Goal: Use online tool/utility: Utilize a website feature to perform a specific function

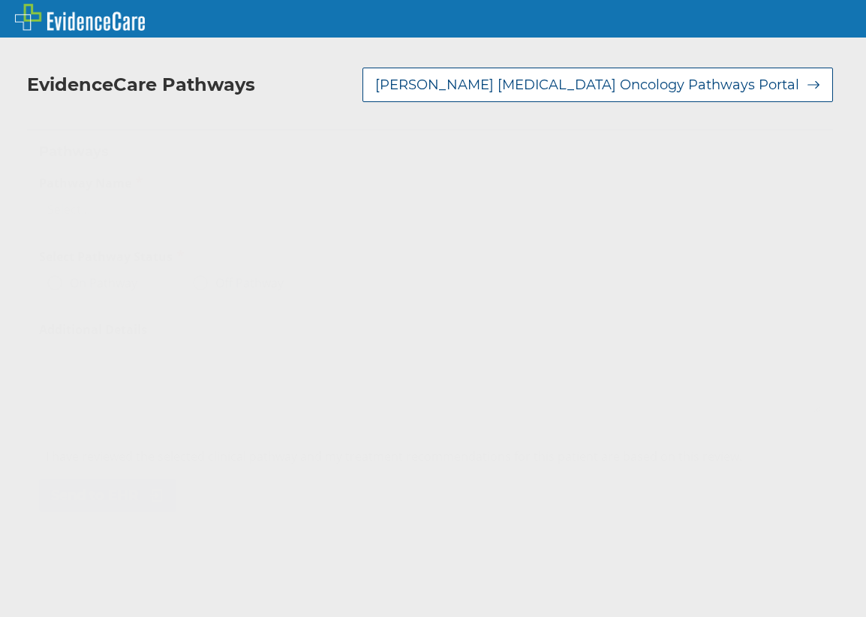
click at [187, 203] on div "Select..." at bounding box center [416, 210] width 753 height 26
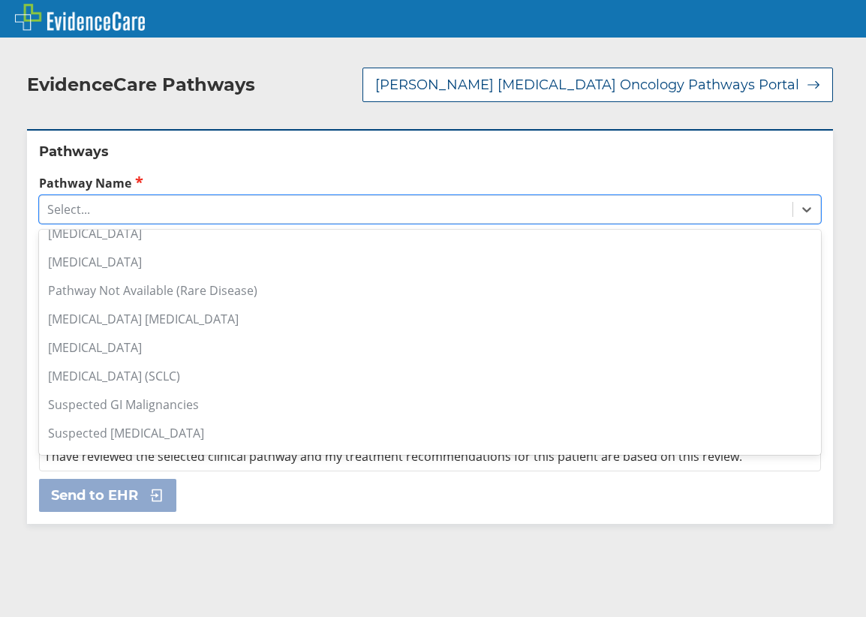
scroll to position [1051, 0]
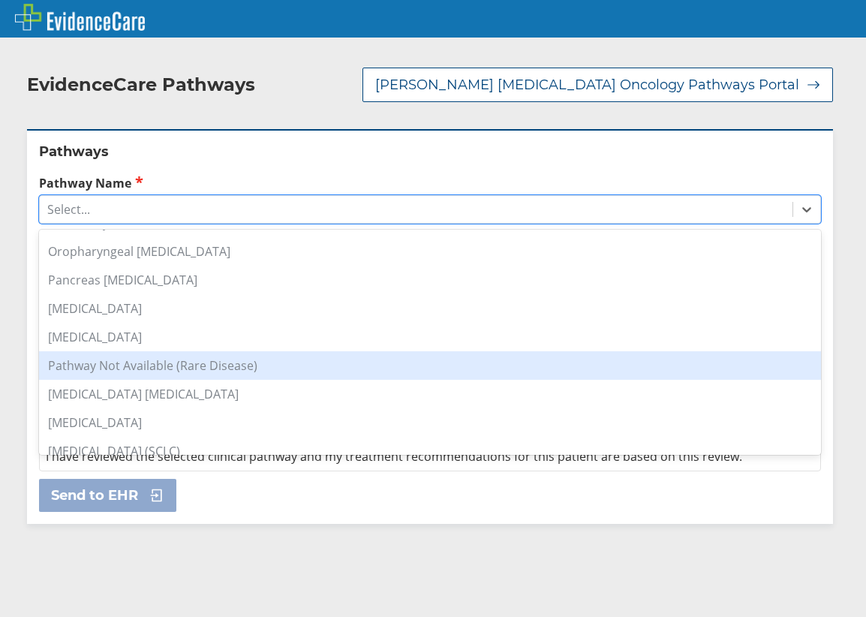
click at [173, 351] on div "Pathway Not Available (Rare Disease)" at bounding box center [430, 365] width 782 height 29
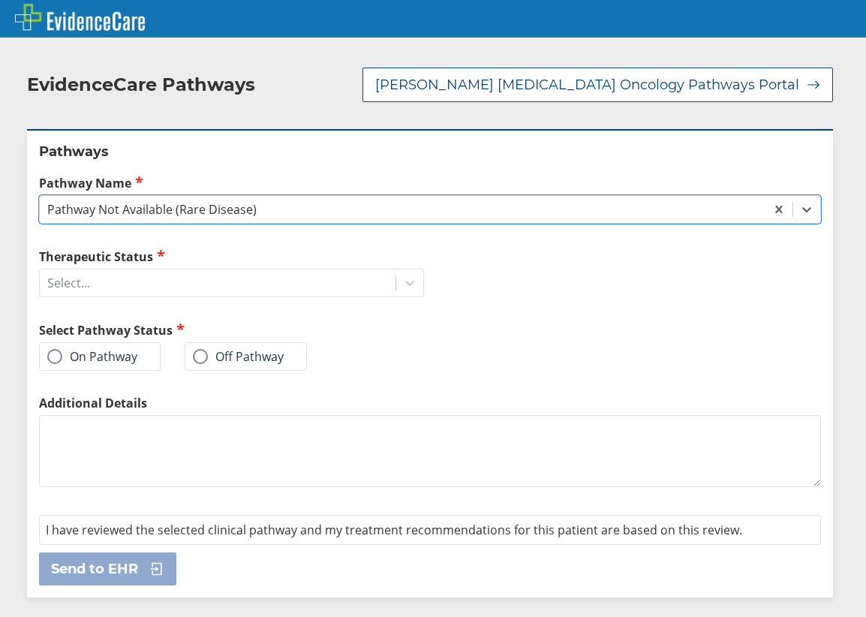
click at [196, 349] on span at bounding box center [200, 356] width 15 height 15
click at [0, 0] on input "Off Pathway" at bounding box center [0, 0] width 0 height 0
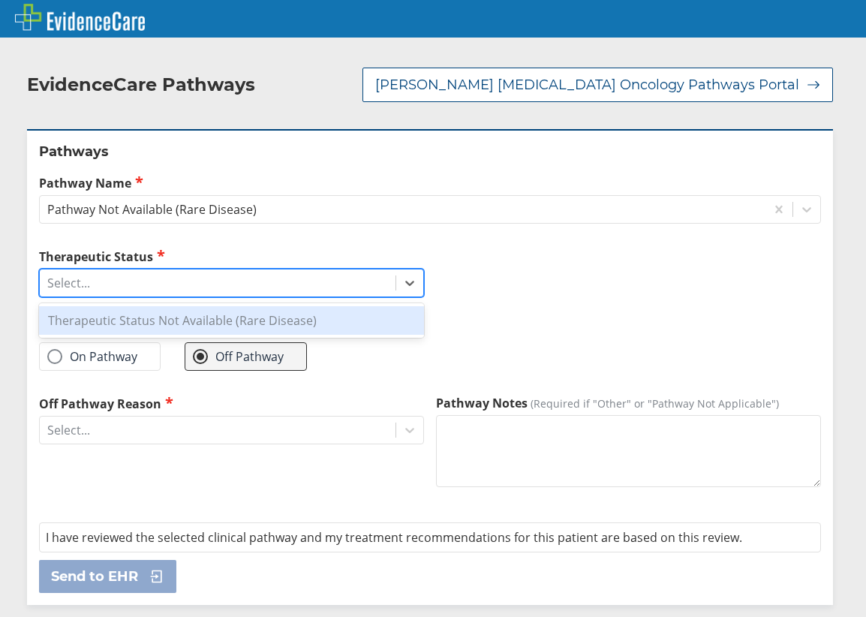
click at [200, 270] on div "Select..." at bounding box center [218, 283] width 356 height 26
click at [185, 306] on div "Therapeutic Status Not Available (Rare Disease)" at bounding box center [231, 320] width 385 height 29
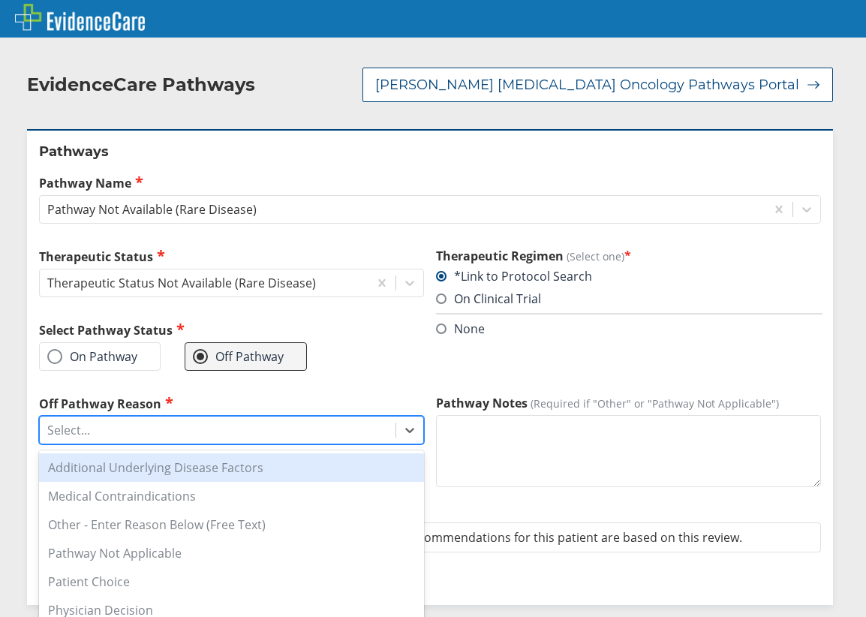
click at [145, 417] on div "Select..." at bounding box center [218, 430] width 356 height 26
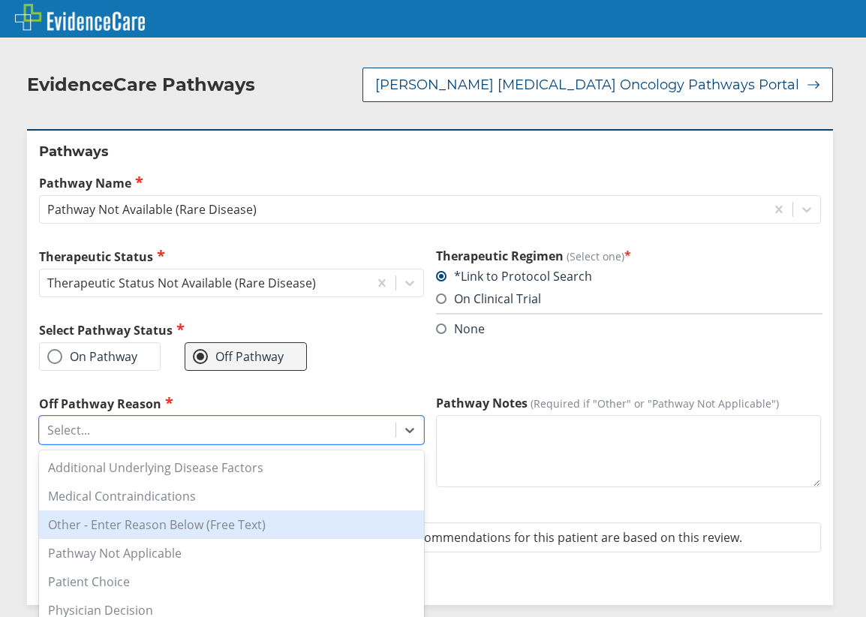
click at [149, 510] on div "Other - Enter Reason Below (Free Text)" at bounding box center [231, 524] width 385 height 29
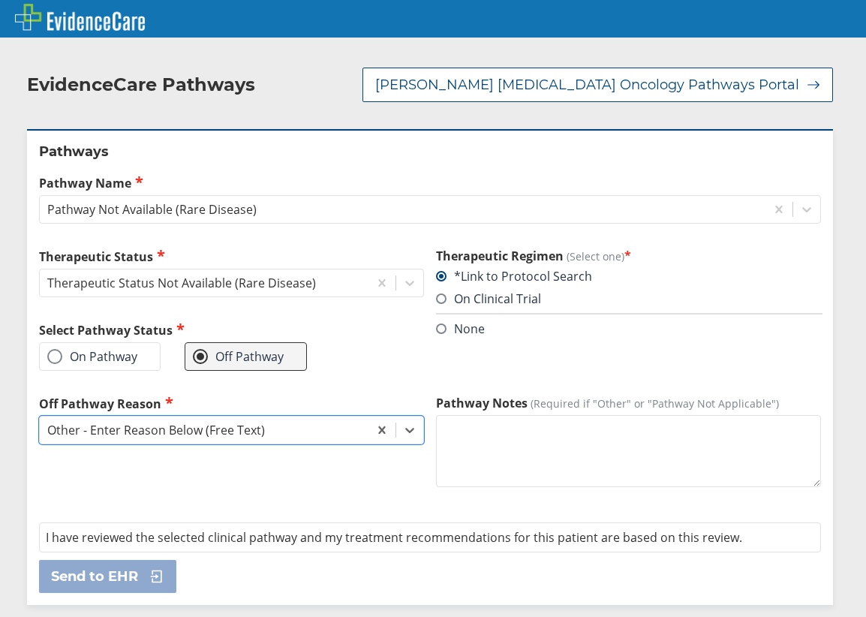
drag, startPoint x: 500, startPoint y: 479, endPoint x: 494, endPoint y: 461, distance: 19.0
click at [499, 478] on div "Pathway Notes (Required if "Other" or "Pathway Not Applicable")" at bounding box center [628, 454] width 385 height 119
click at [493, 449] on textarea "Pathway Notes (Required if "Other" or "Pathway Not Applicable")" at bounding box center [628, 451] width 385 height 72
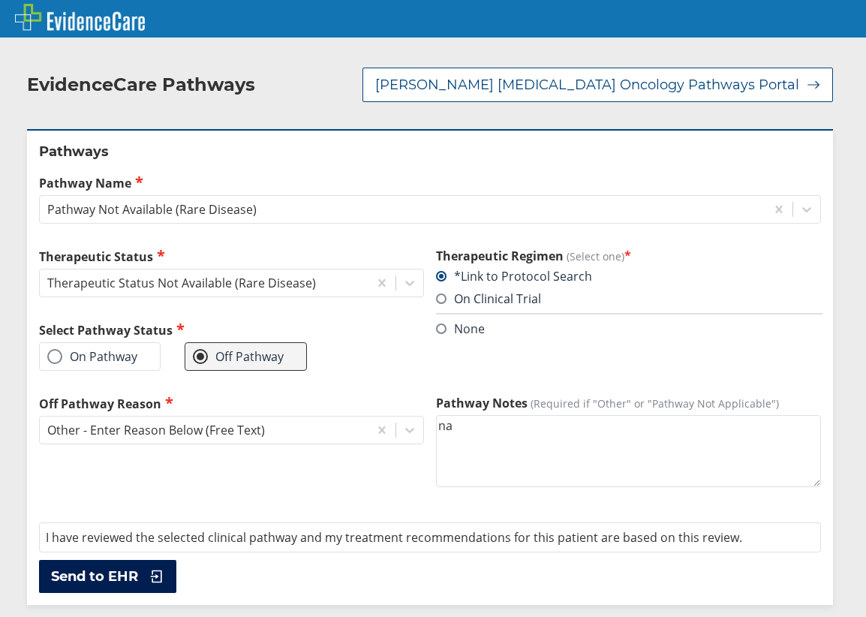
type textarea "na"
drag, startPoint x: 143, startPoint y: 555, endPoint x: 152, endPoint y: 552, distance: 9.8
click at [145, 569] on icon at bounding box center [153, 576] width 23 height 15
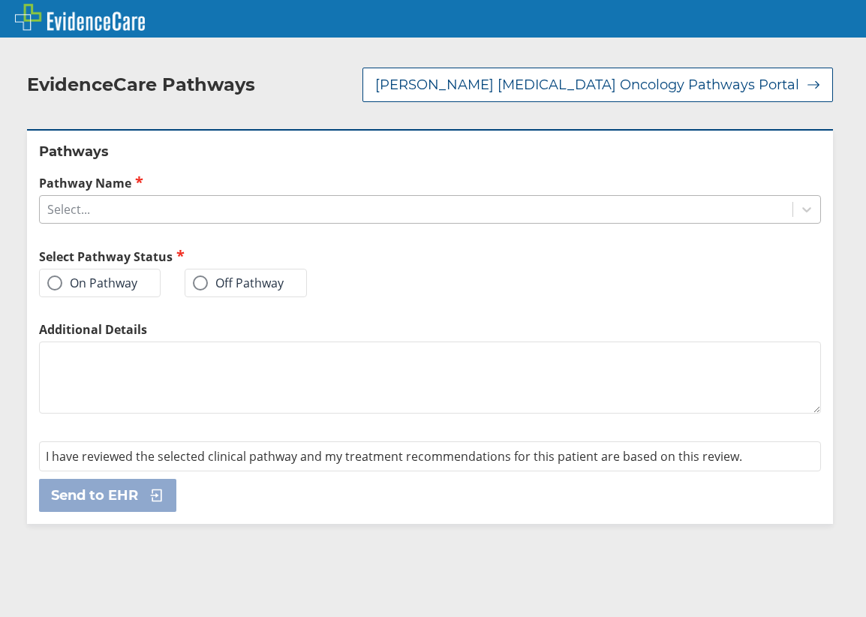
click at [170, 198] on div "Select..." at bounding box center [416, 210] width 753 height 26
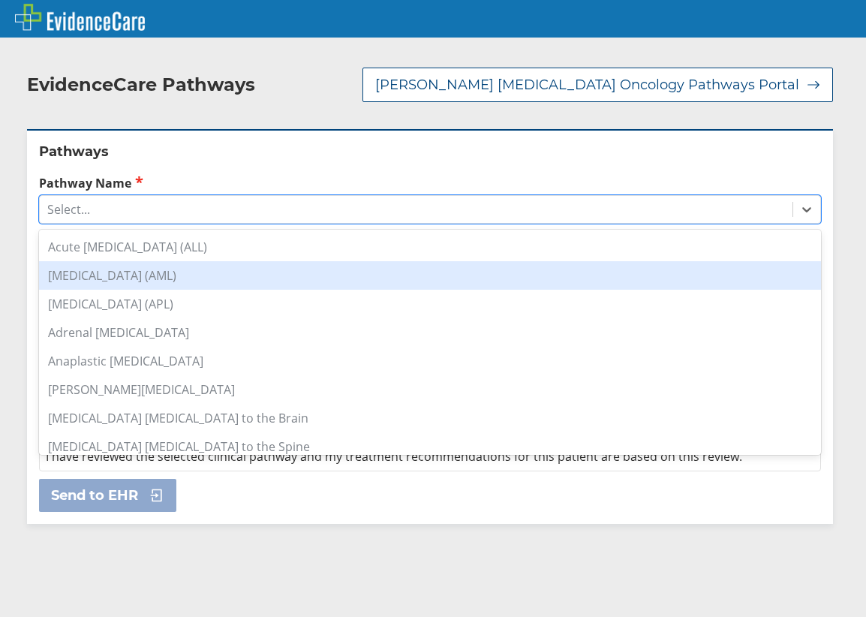
click at [198, 262] on div "[MEDICAL_DATA] (AML)" at bounding box center [430, 275] width 782 height 29
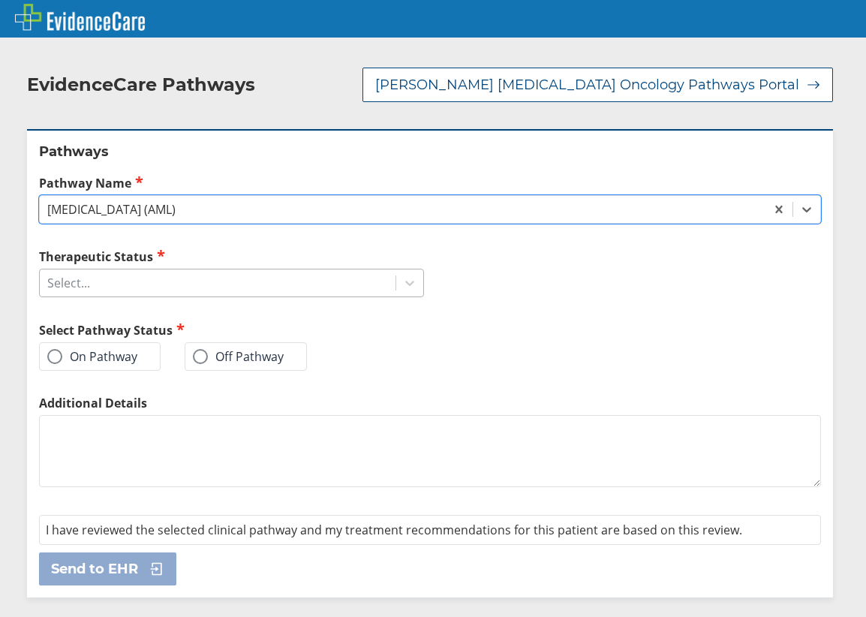
click at [116, 270] on div "Select..." at bounding box center [218, 283] width 356 height 26
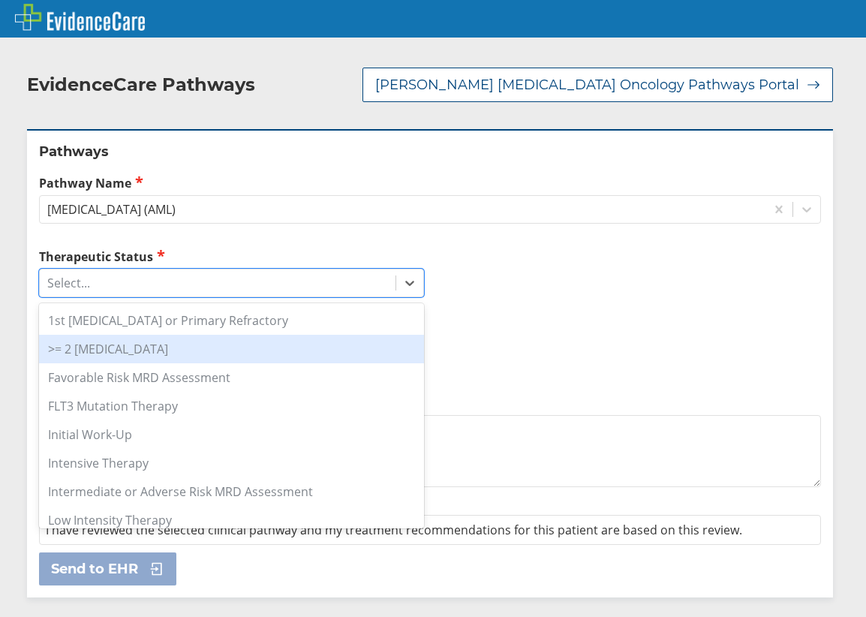
click at [128, 335] on div ">= 2 Relapse" at bounding box center [231, 349] width 385 height 29
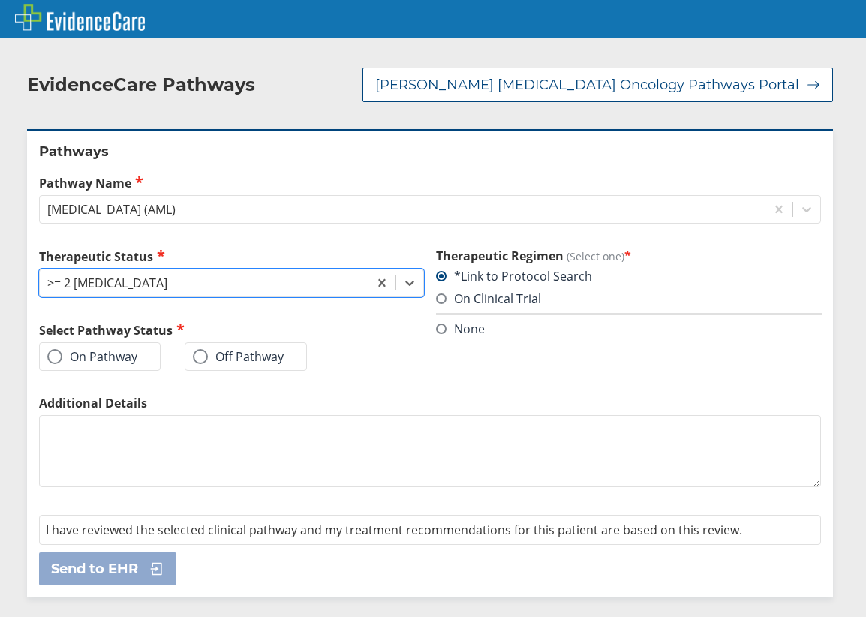
click at [224, 349] on label "Off Pathway" at bounding box center [238, 356] width 91 height 15
click at [0, 0] on input "Off Pathway" at bounding box center [0, 0] width 0 height 0
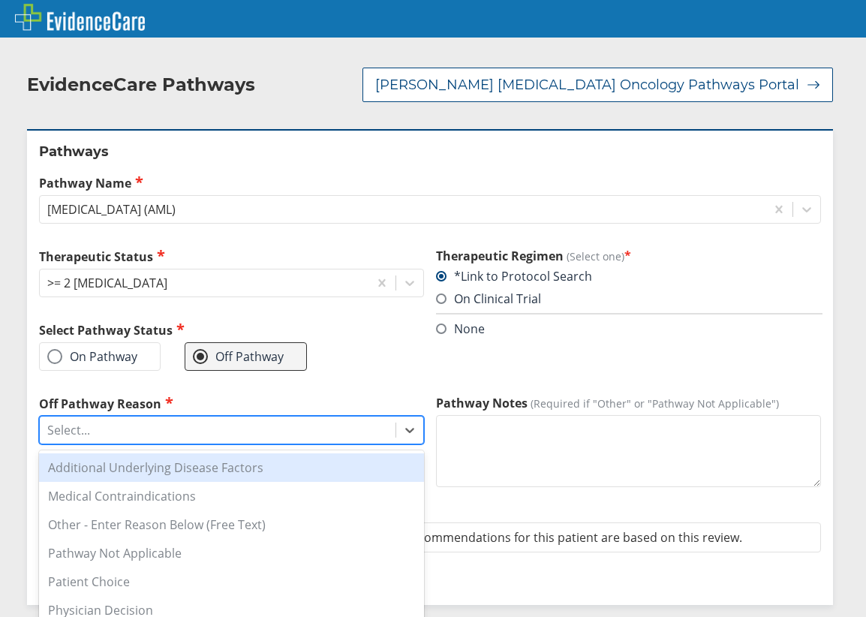
click at [180, 422] on div "Select..." at bounding box center [218, 430] width 356 height 26
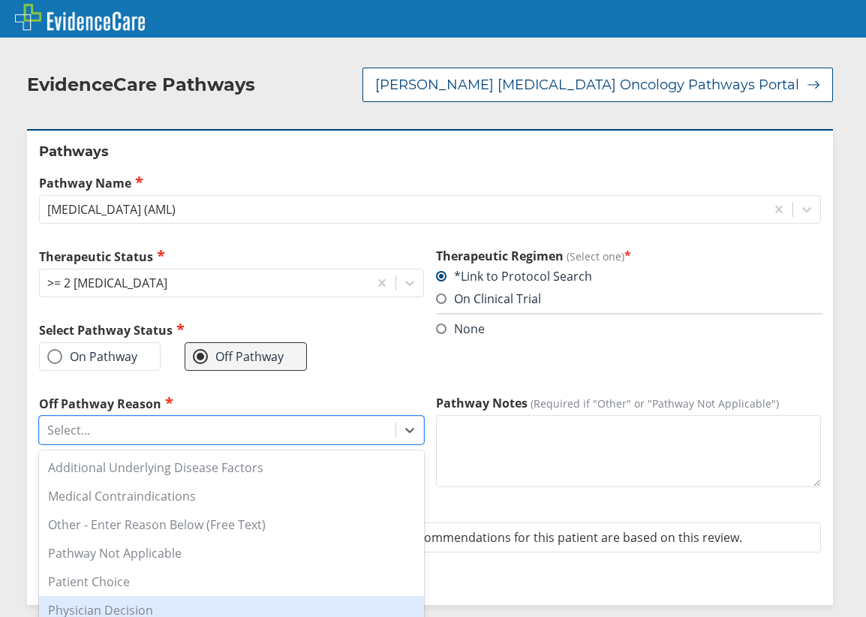
click at [158, 600] on div "Physician Decision" at bounding box center [231, 610] width 385 height 29
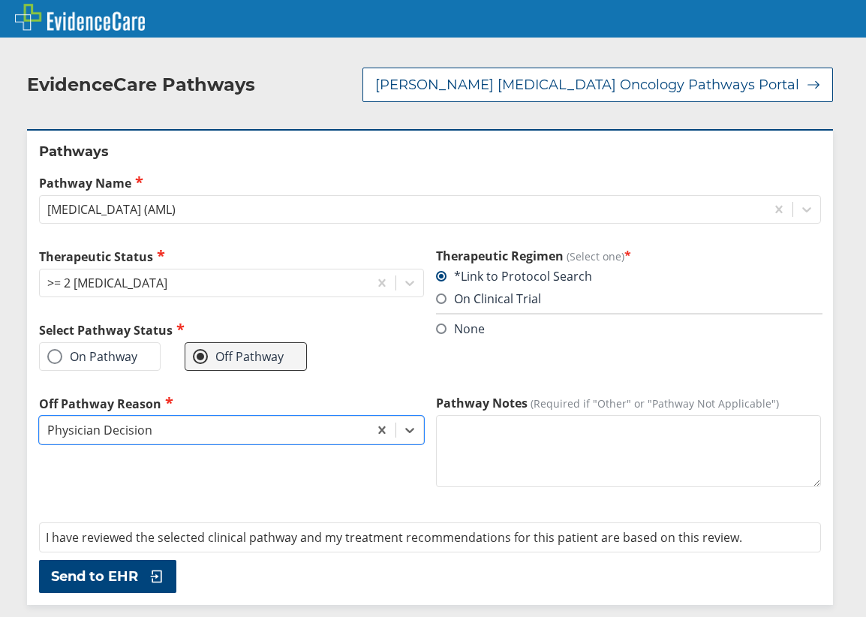
click at [85, 567] on span "Send to EHR" at bounding box center [94, 576] width 87 height 18
